Goal: Transaction & Acquisition: Purchase product/service

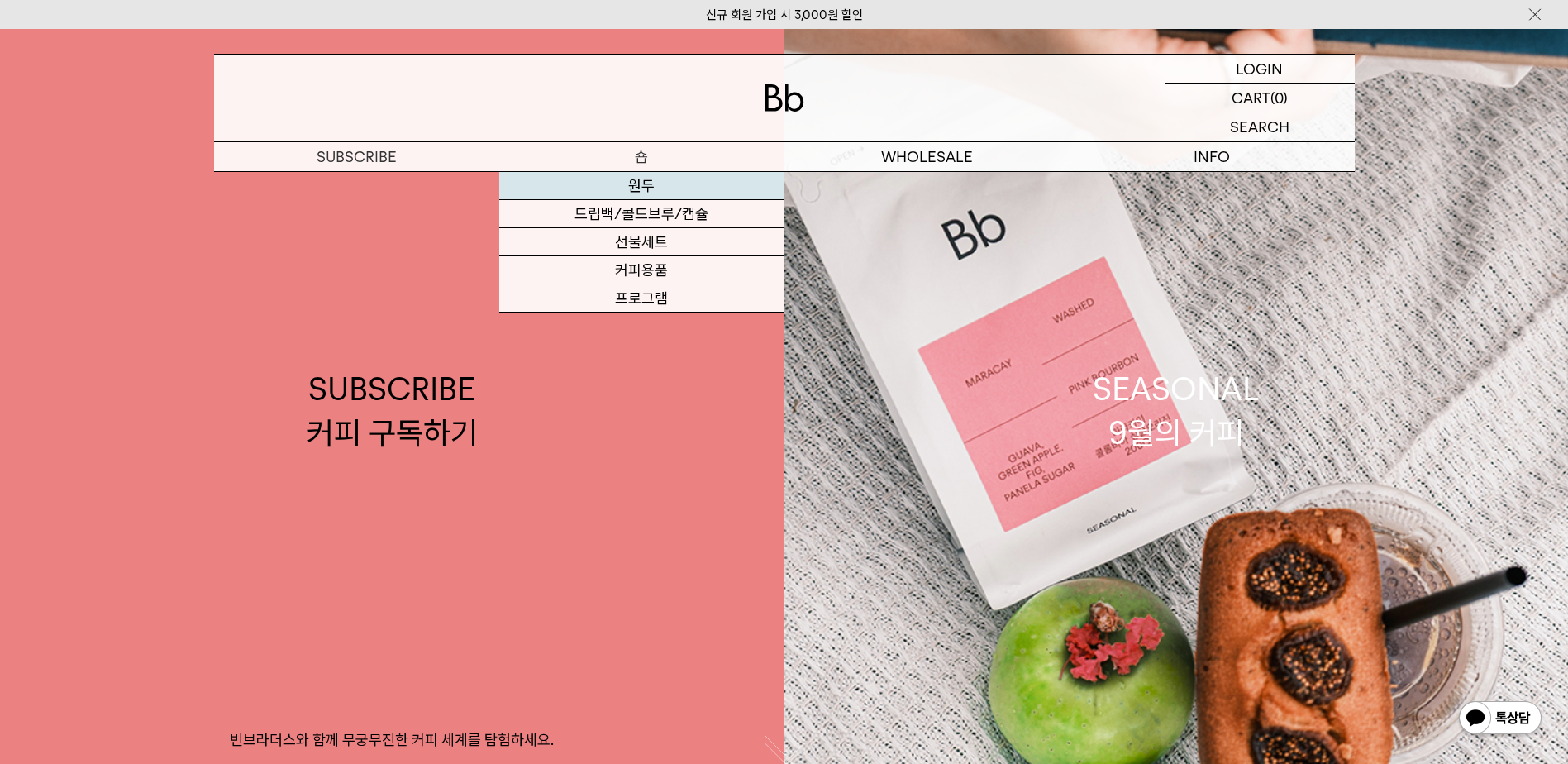
click at [637, 184] on link "원두" at bounding box center [642, 186] width 286 height 28
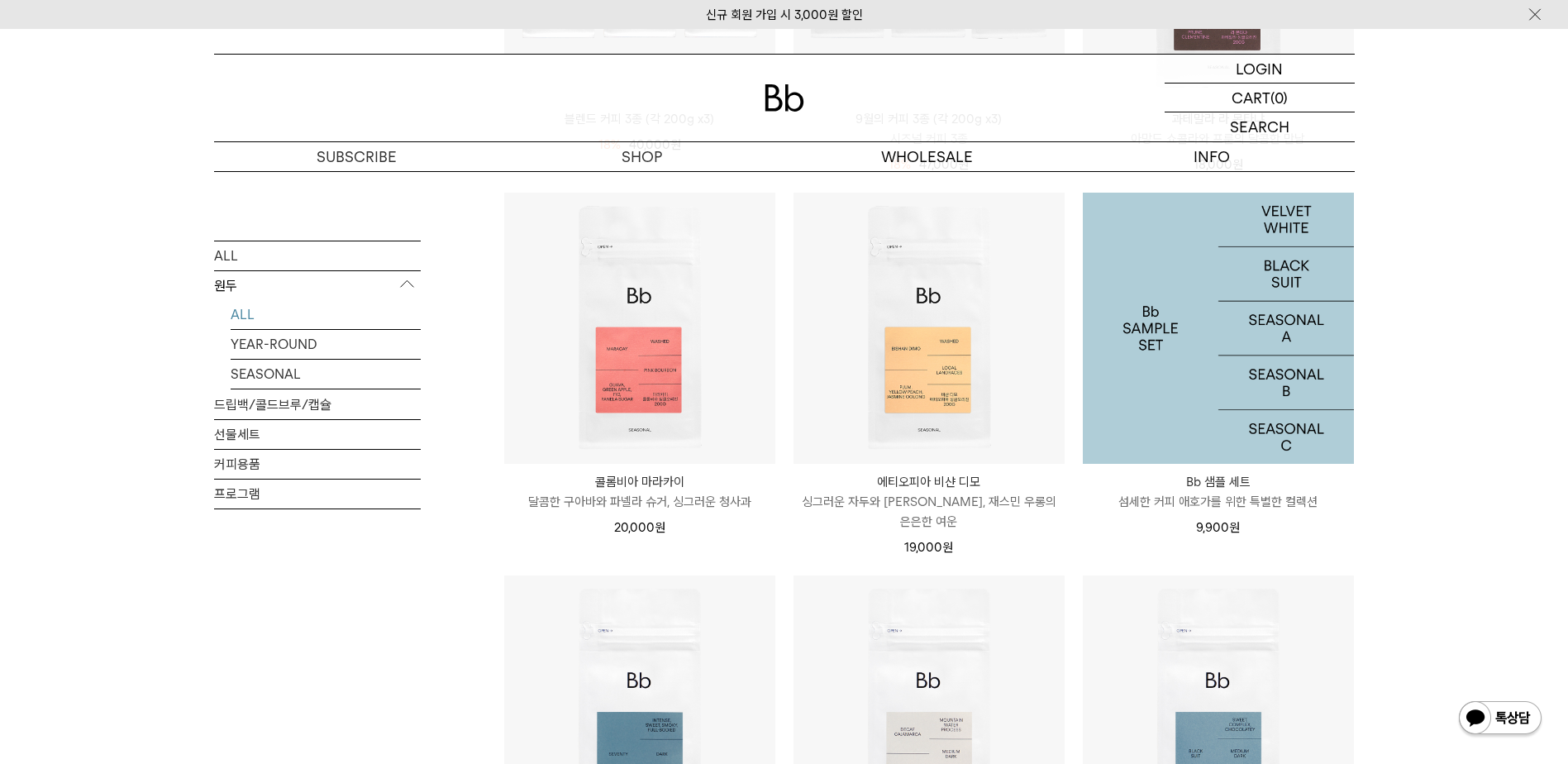
scroll to position [909, 0]
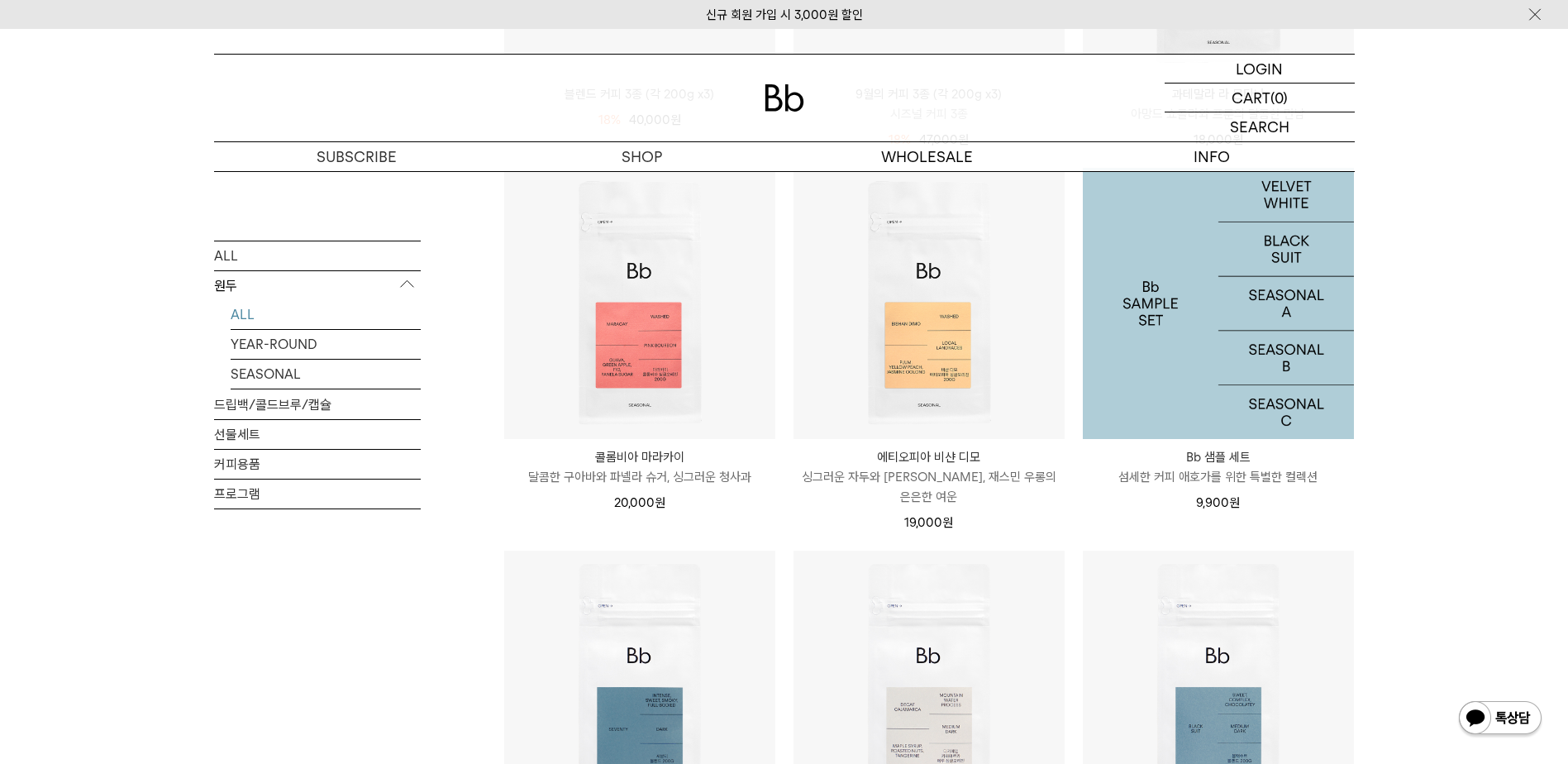
click at [1240, 403] on img at bounding box center [1218, 303] width 271 height 271
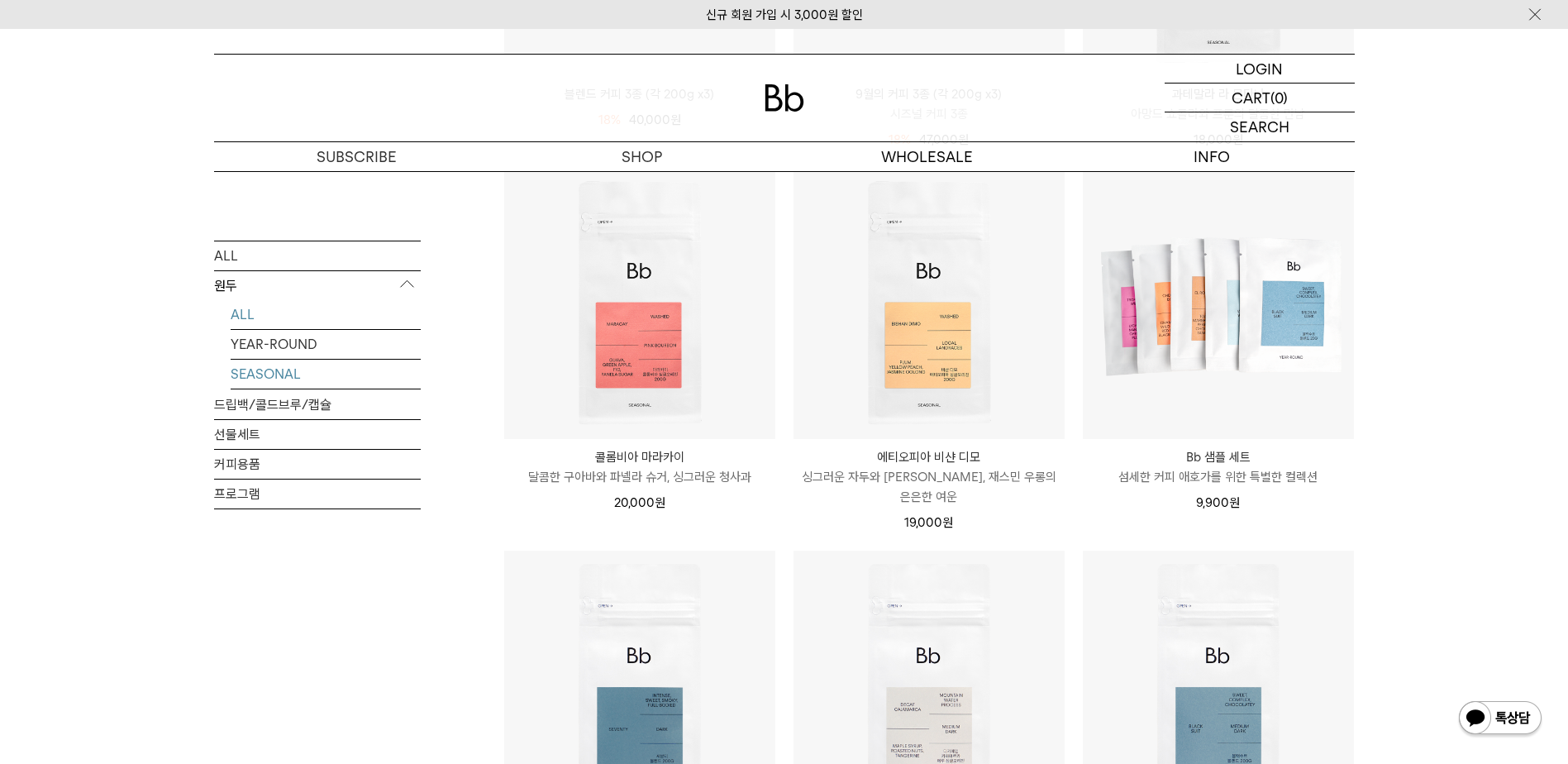
click at [254, 372] on link "SEASONAL" at bounding box center [325, 373] width 190 height 29
